Goal: Navigation & Orientation: Find specific page/section

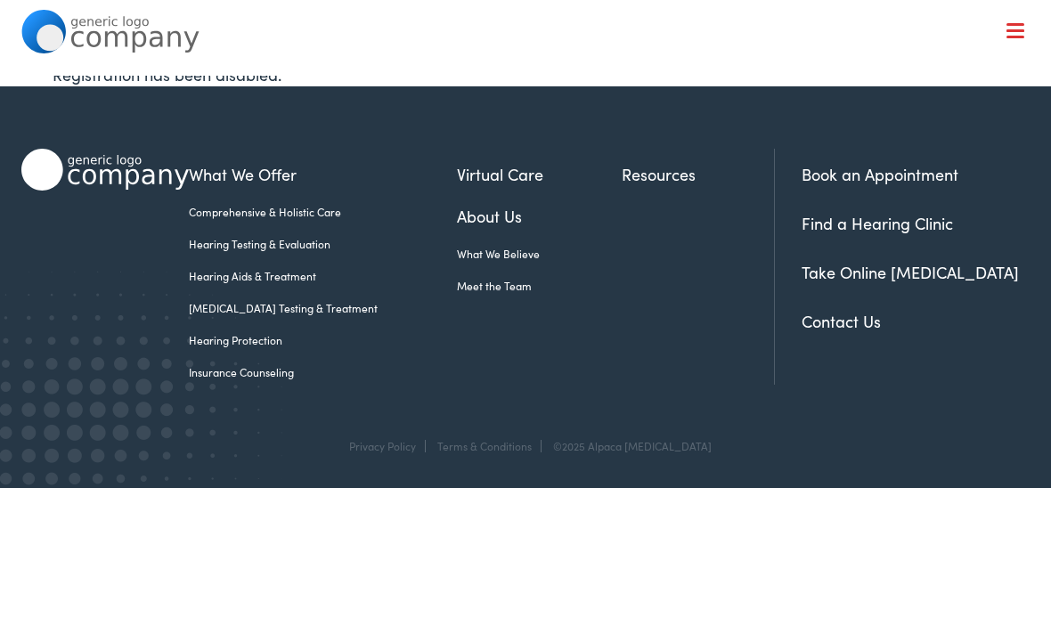
click at [486, 227] on link "About Us" at bounding box center [539, 216] width 165 height 24
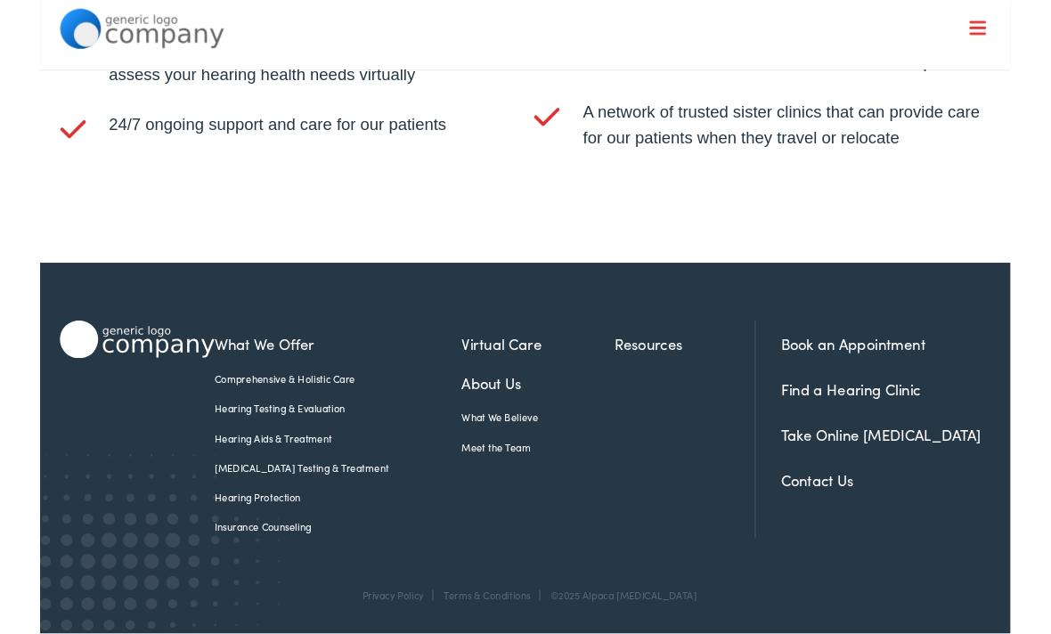
scroll to position [3599, 0]
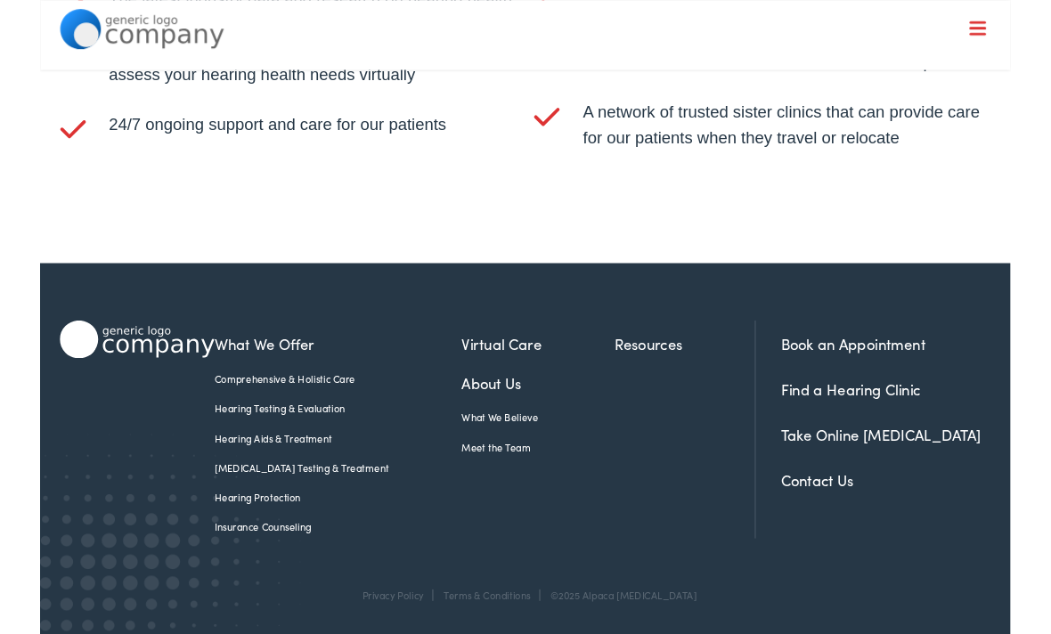
click at [487, 485] on link "Meet the Team" at bounding box center [539, 485] width 165 height 16
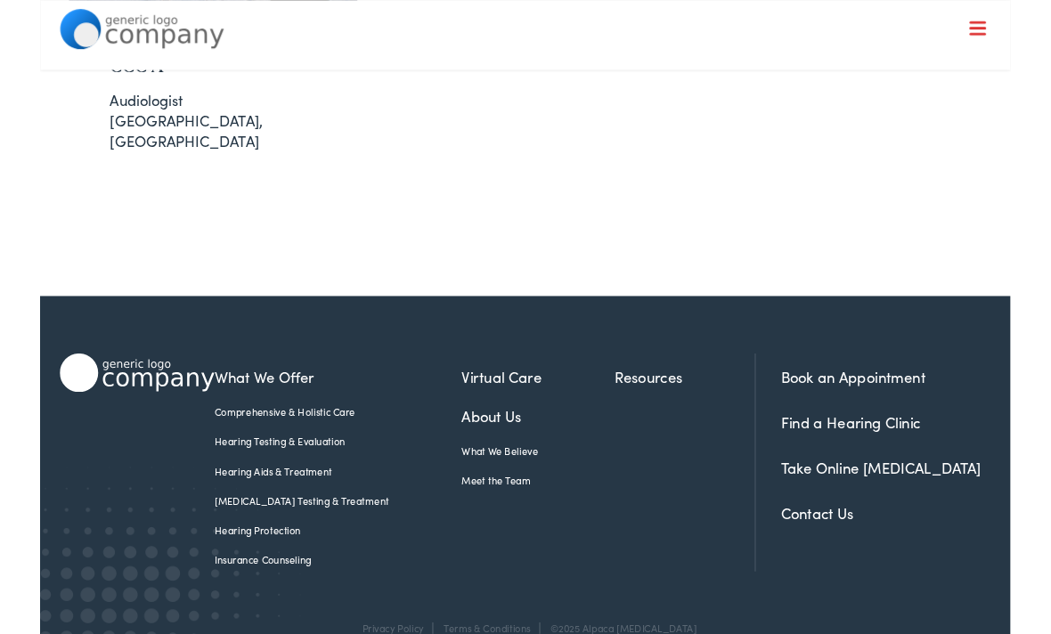
scroll to position [746, 0]
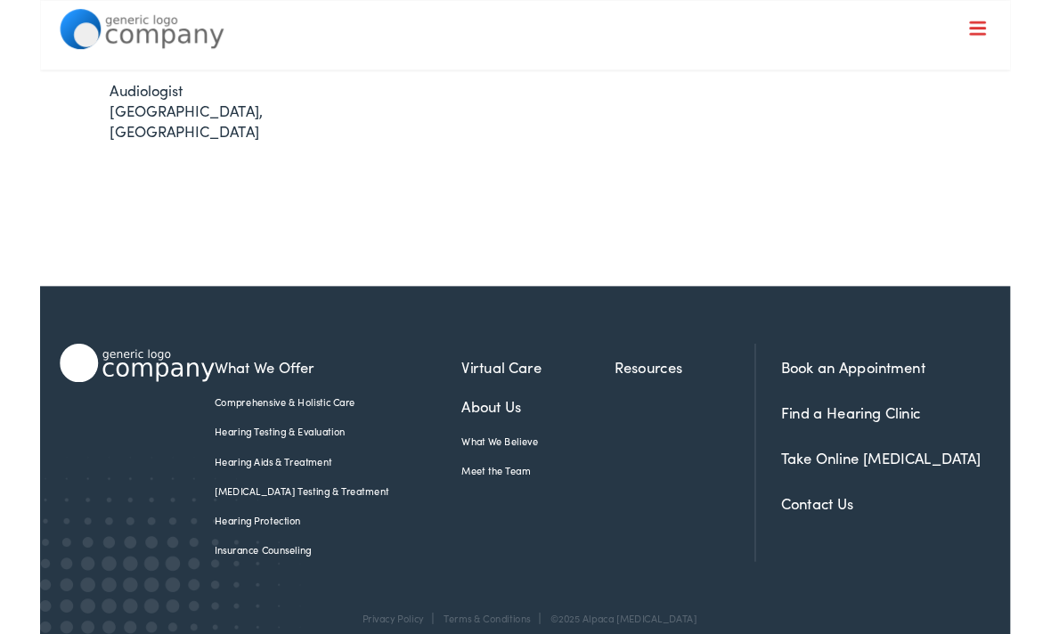
click at [482, 428] on link "About Us" at bounding box center [539, 440] width 165 height 24
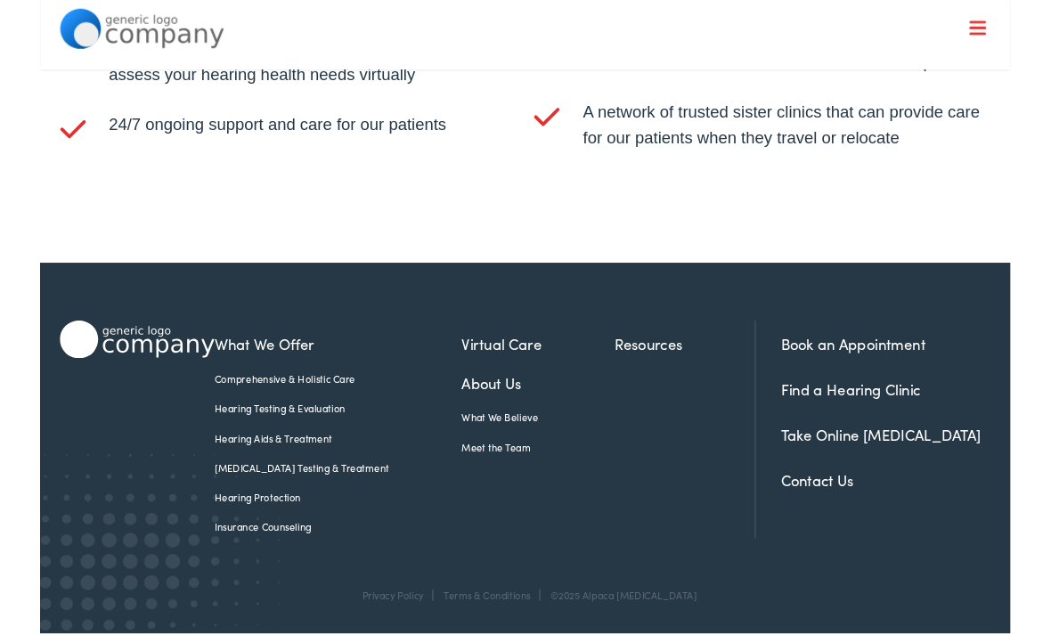
scroll to position [3599, 0]
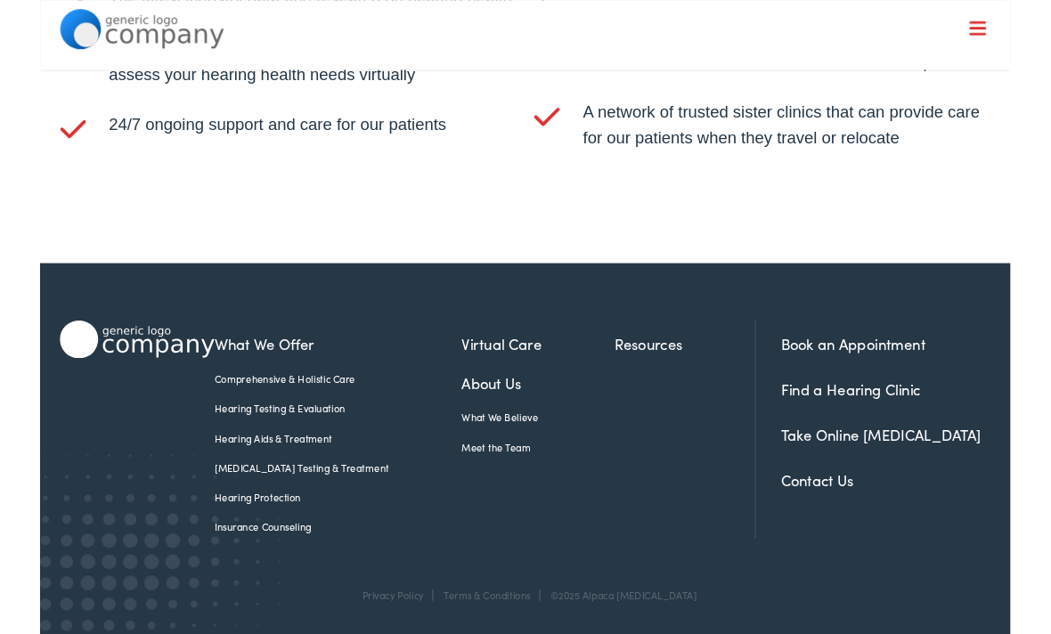
click at [477, 482] on link "Meet the Team" at bounding box center [539, 485] width 165 height 16
